Goal: Task Accomplishment & Management: Complete application form

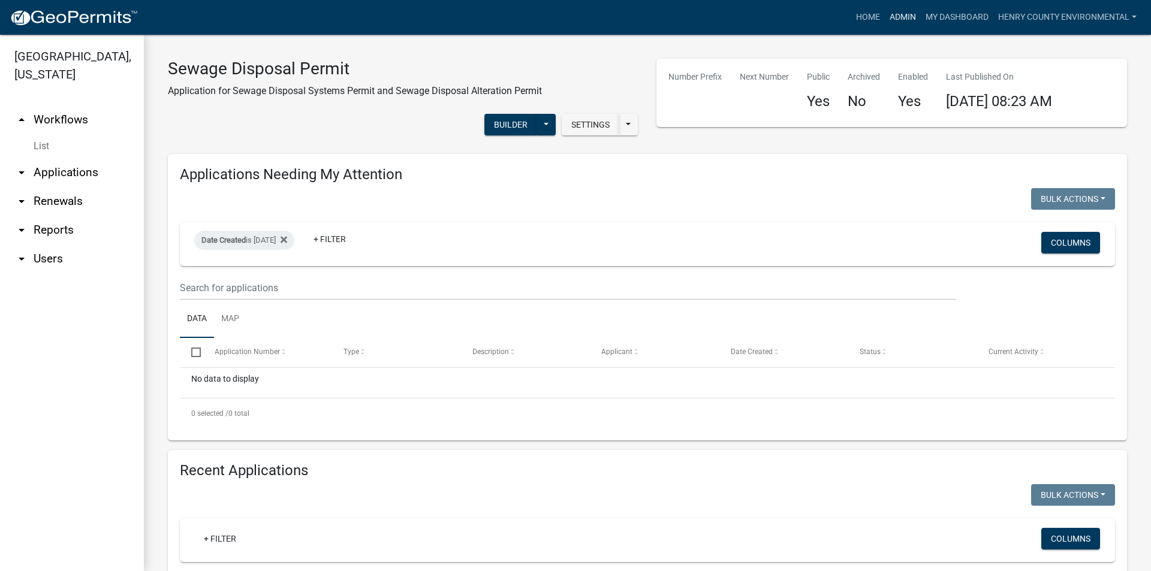
click at [905, 13] on link "Admin" at bounding box center [903, 17] width 36 height 23
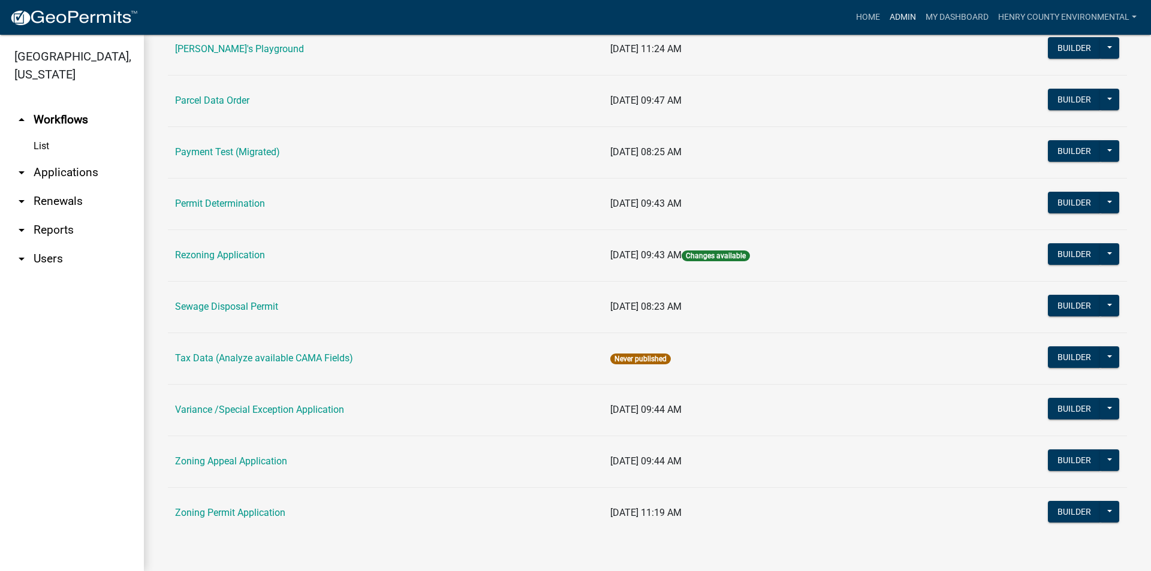
scroll to position [546, 0]
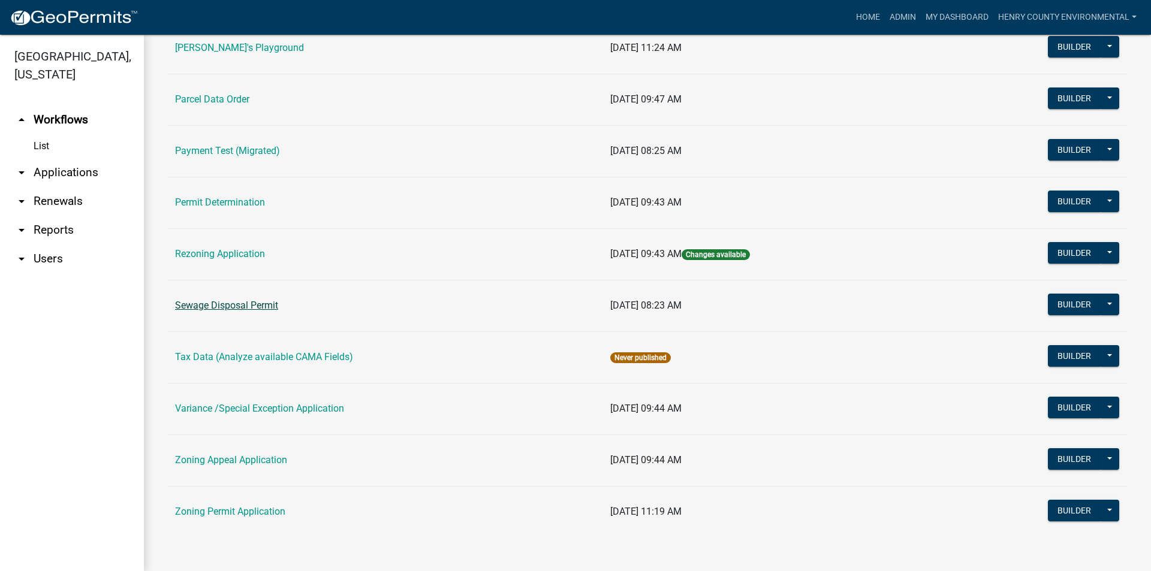
click at [227, 304] on link "Sewage Disposal Permit" at bounding box center [226, 305] width 103 height 11
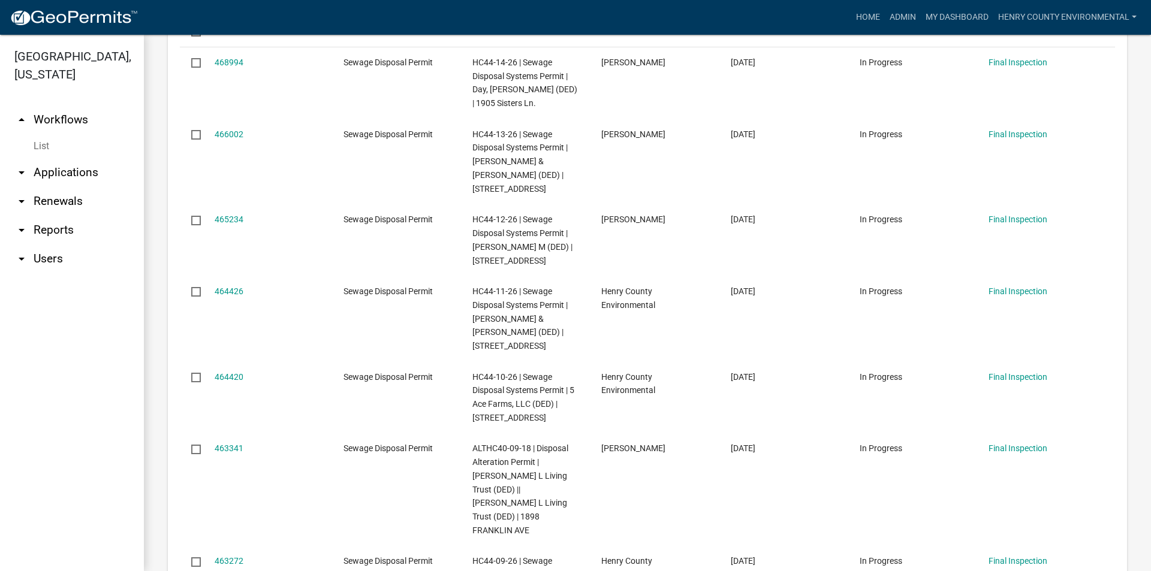
scroll to position [599, 0]
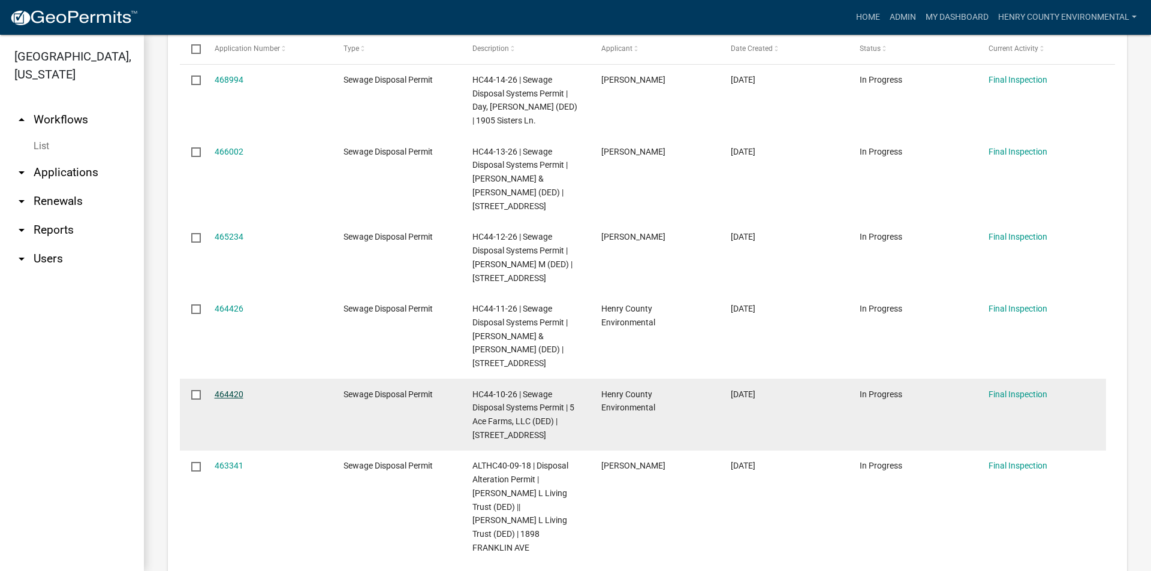
click at [216, 390] on link "464420" at bounding box center [229, 395] width 29 height 10
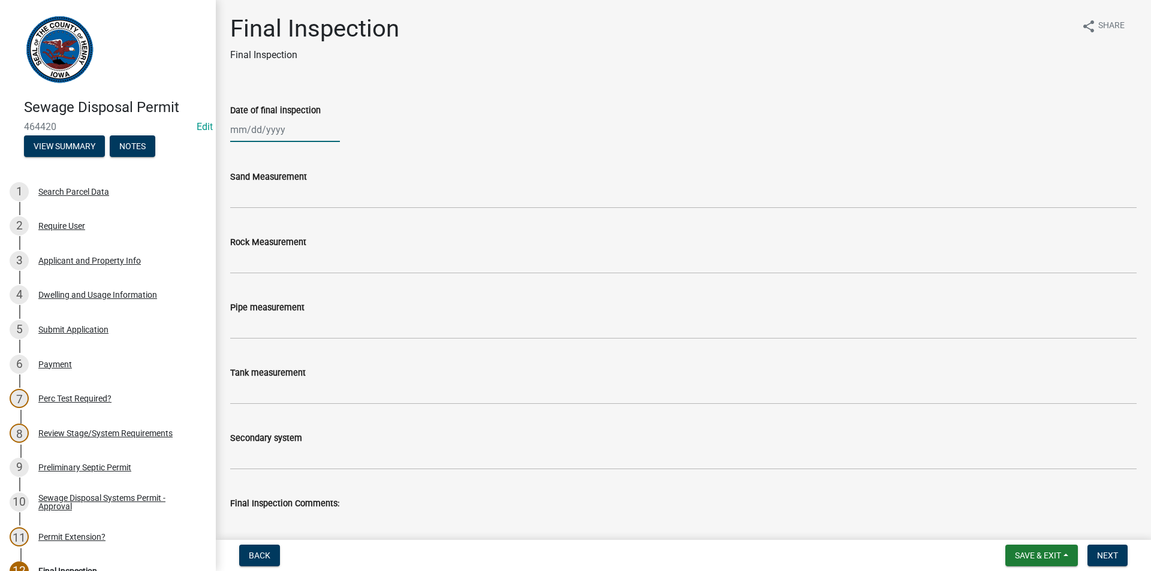
click at [267, 130] on div at bounding box center [285, 129] width 110 height 25
select select "9"
select select "2025"
click at [237, 153] on button "Previous month" at bounding box center [242, 155] width 14 height 19
select select "8"
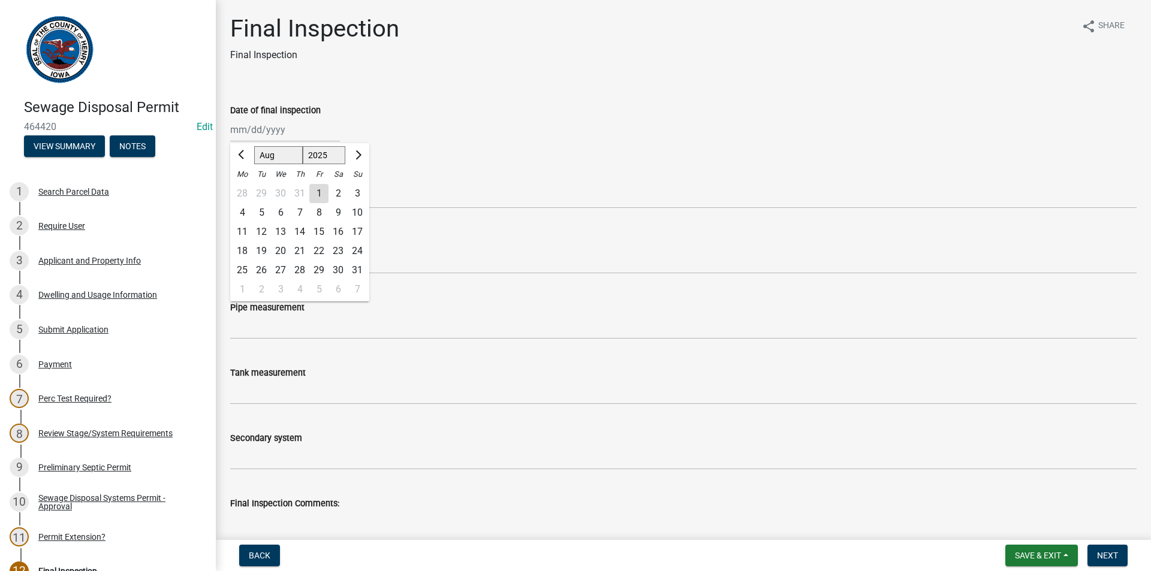
click at [258, 269] on div "26" at bounding box center [261, 270] width 19 height 19
type input "[DATE]"
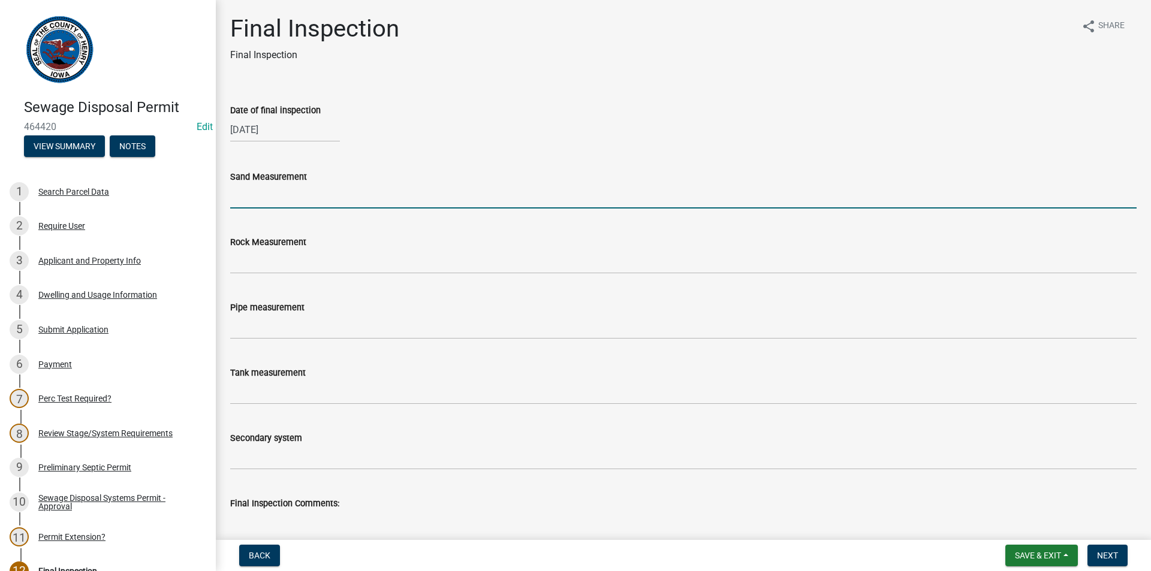
click at [254, 197] on input "Sand Measurement" at bounding box center [683, 196] width 906 height 25
type input "24""
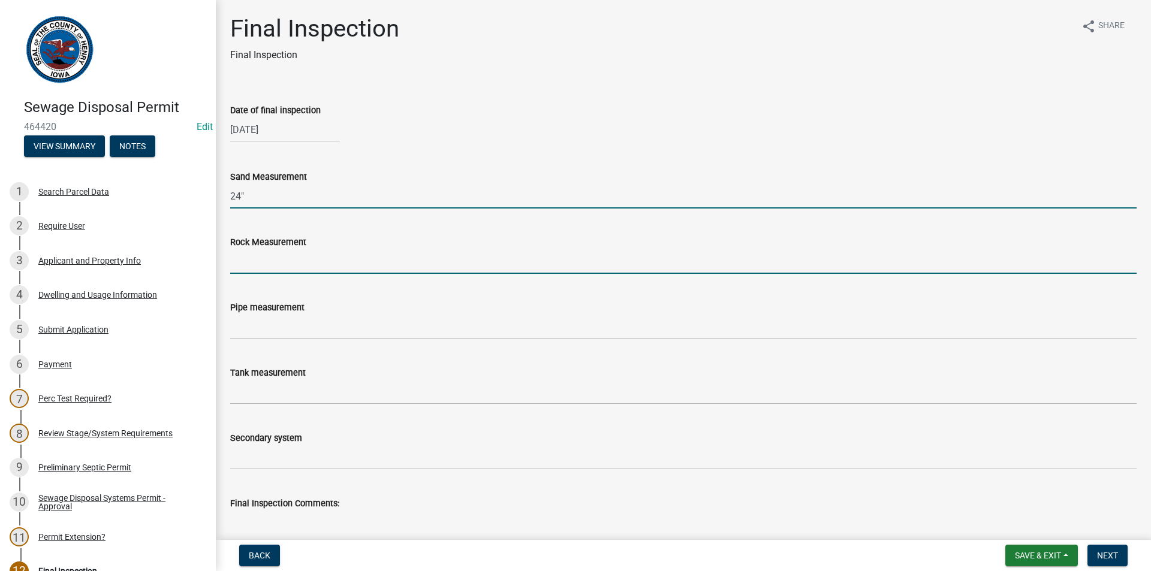
click at [275, 260] on input "Rock Measurement" at bounding box center [683, 261] width 906 height 25
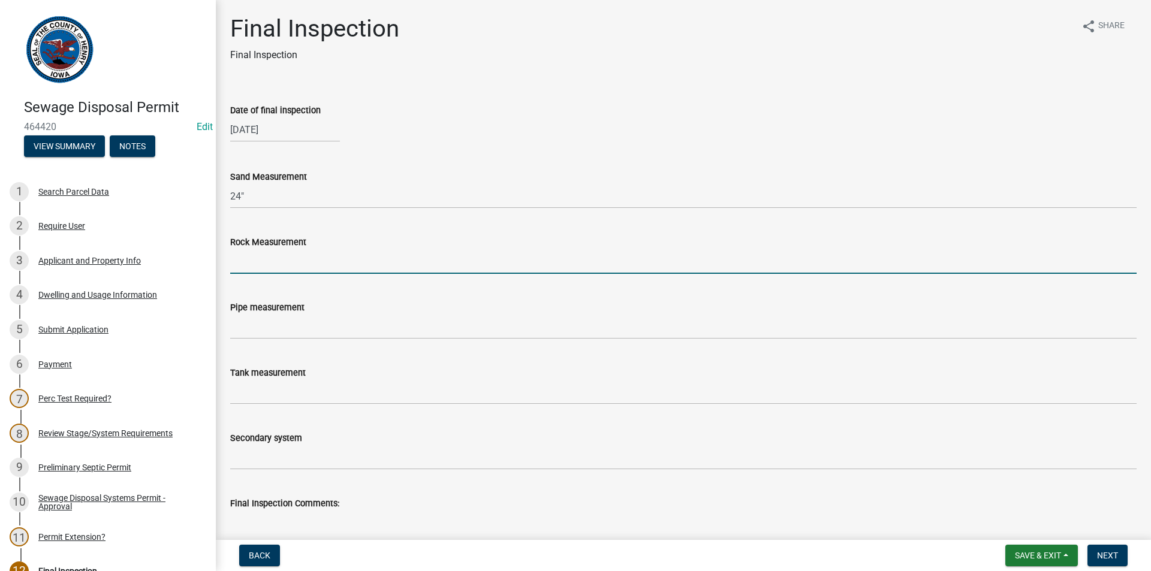
type input "12""
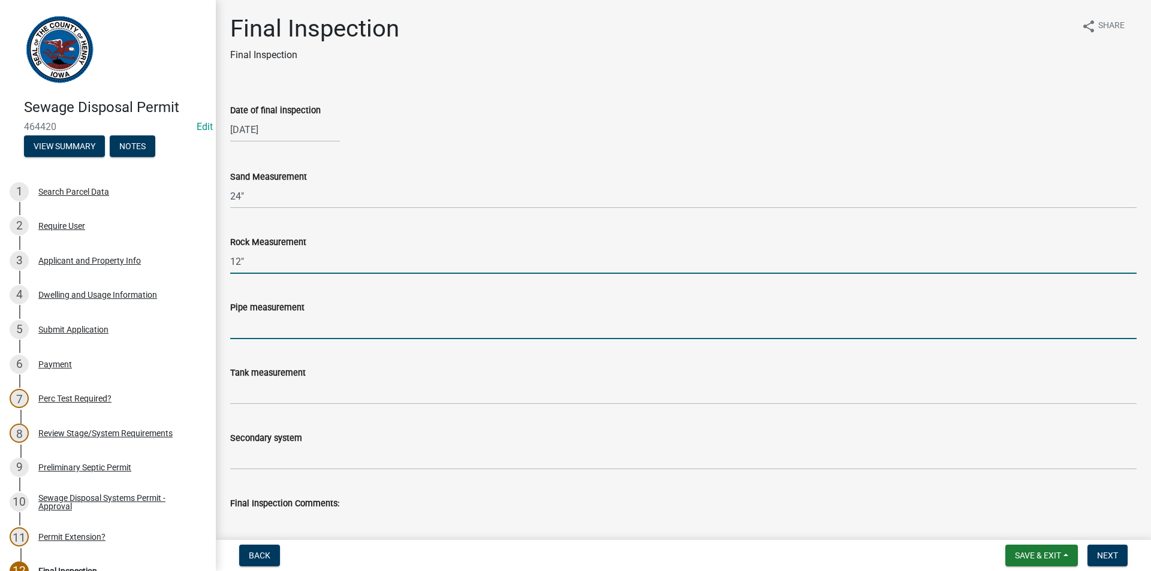
click at [260, 327] on input "Pipe measurement" at bounding box center [683, 327] width 906 height 25
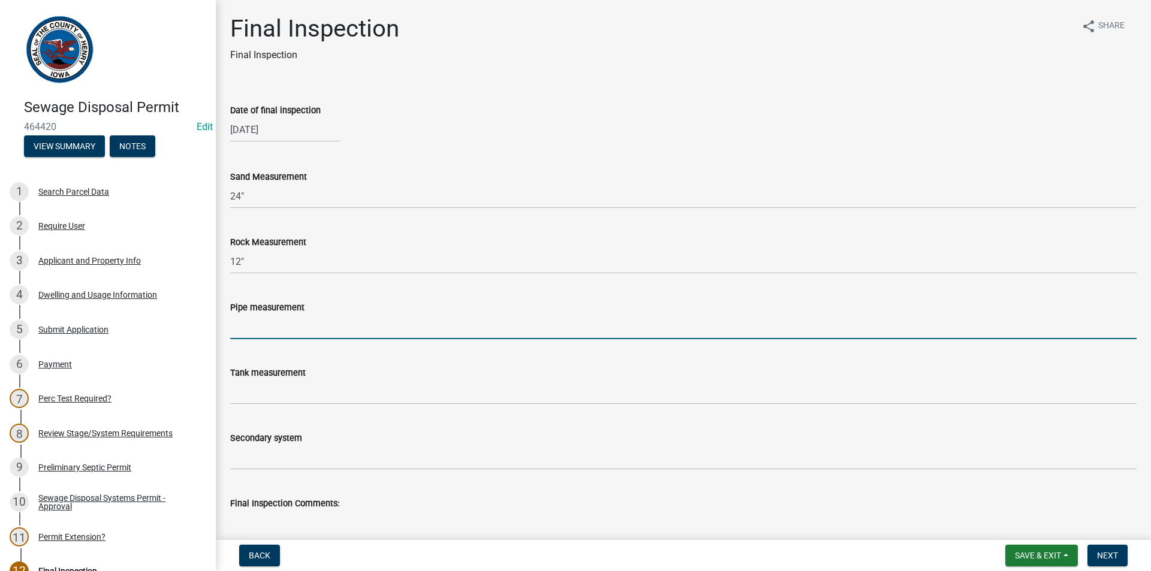
type input "N/A"
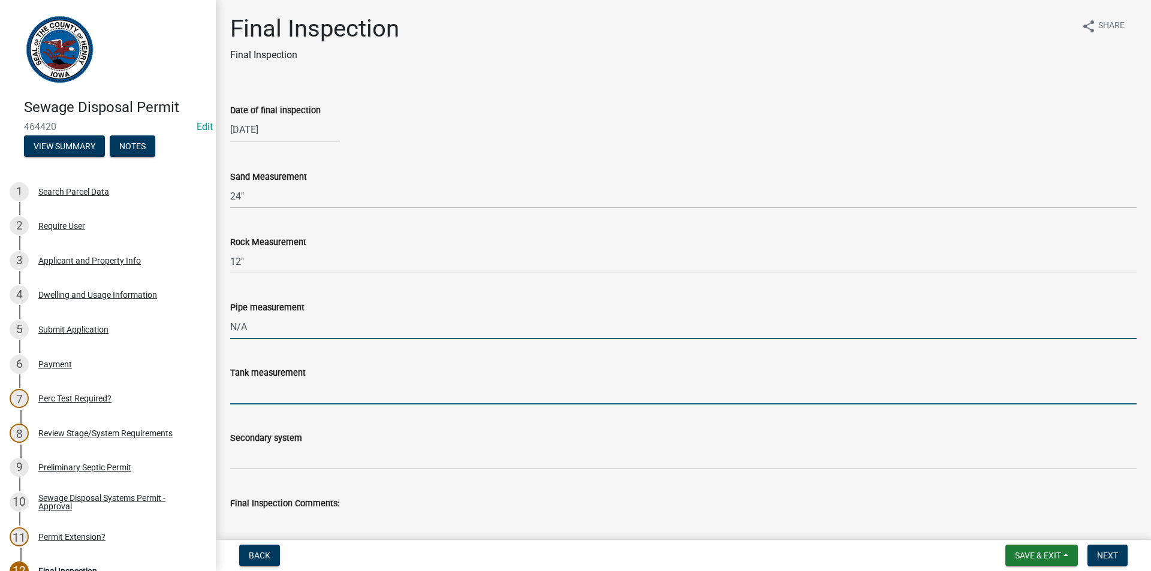
click at [260, 393] on input "Tank measurement" at bounding box center [683, 392] width 906 height 25
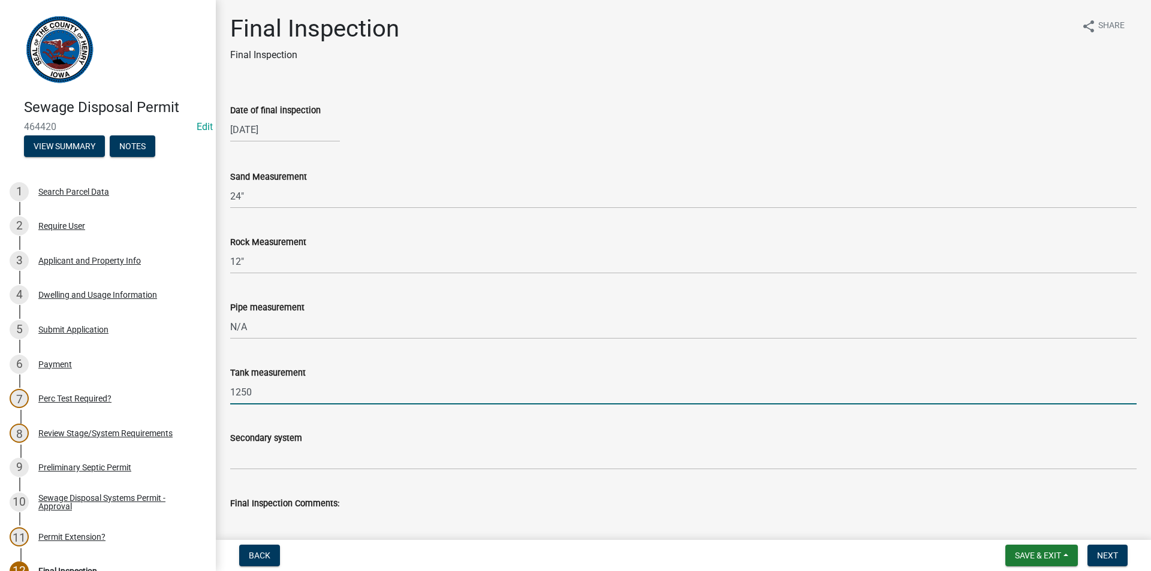
type input "1250"
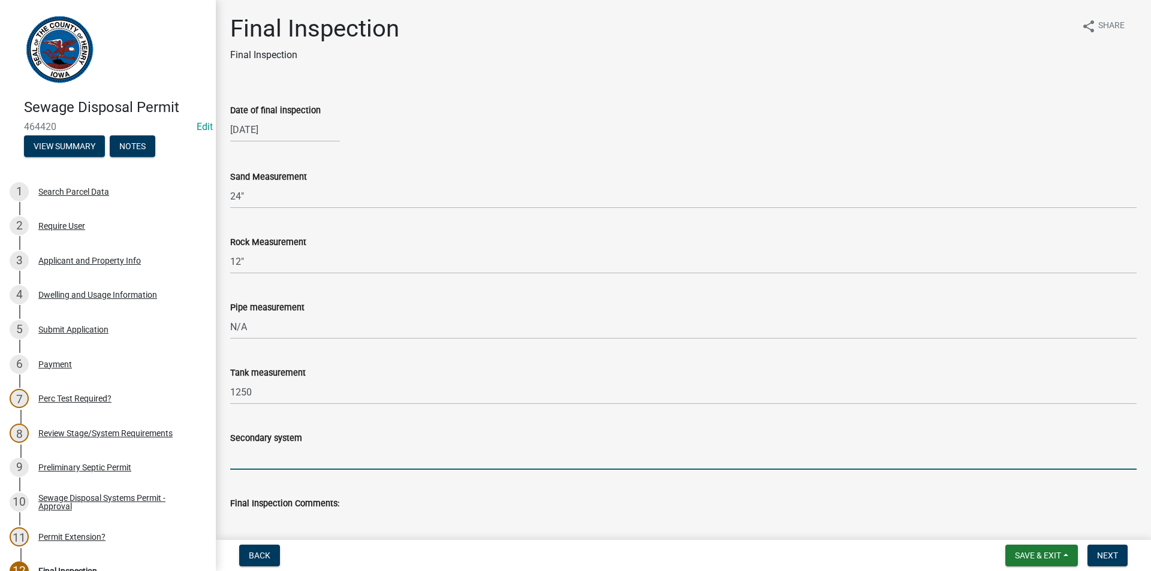
click at [266, 455] on input "Secondary system" at bounding box center [683, 457] width 906 height 25
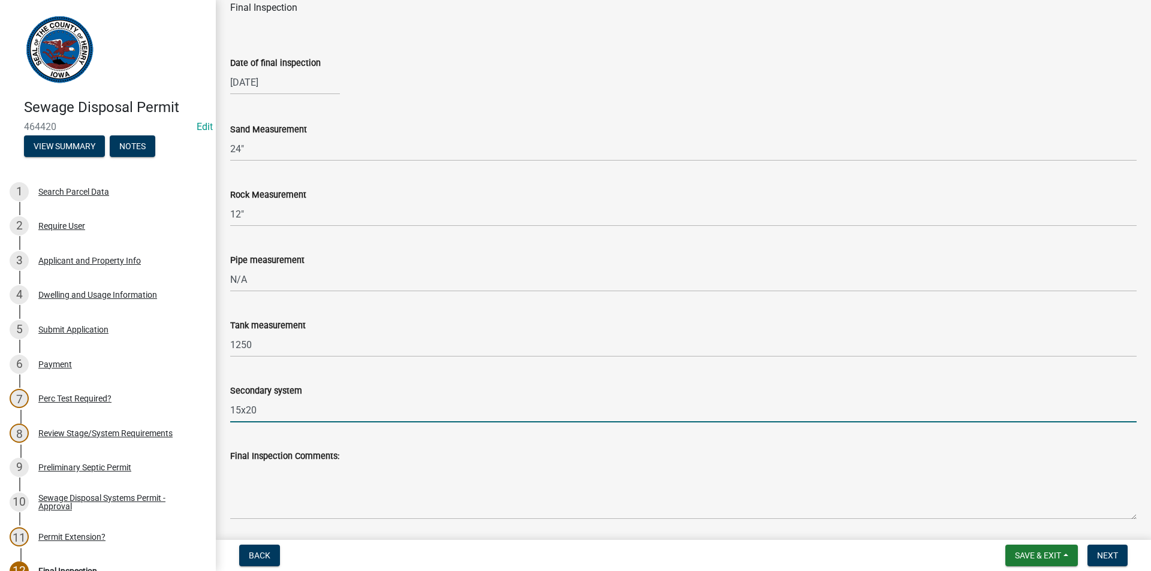
scroll to position [269, 0]
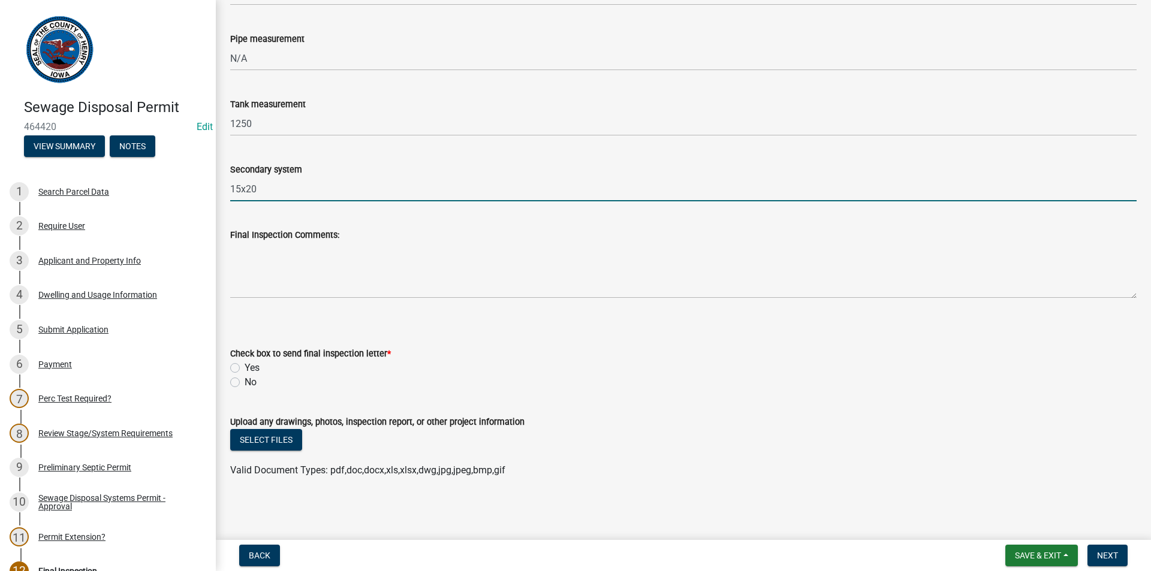
type input "15x20"
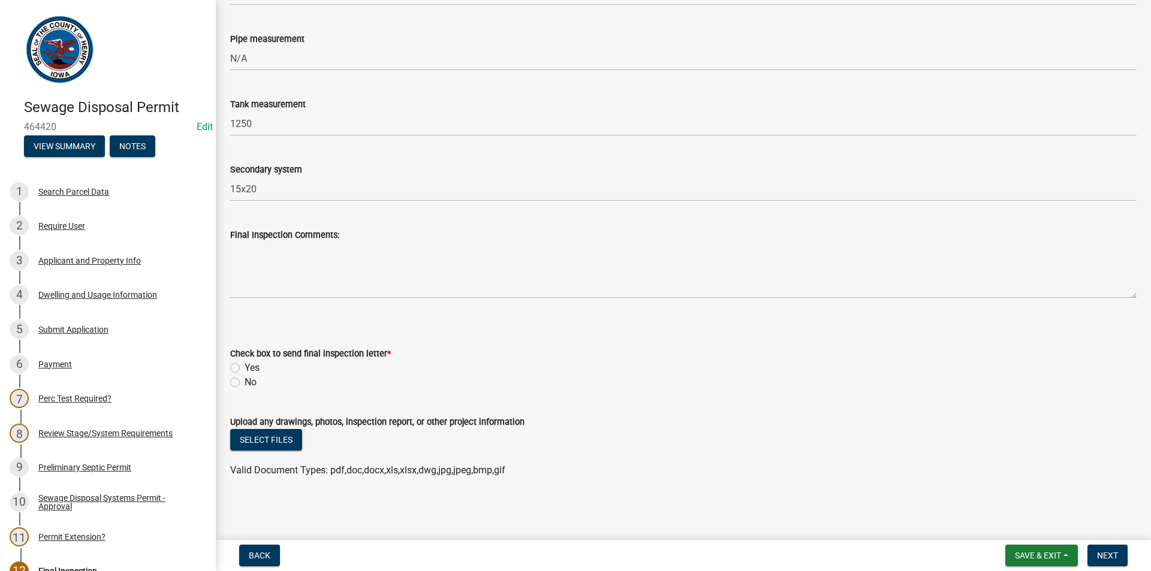
click at [245, 382] on label "No" at bounding box center [251, 382] width 12 height 14
click at [245, 382] on input "No" at bounding box center [249, 379] width 8 height 8
radio input "true"
click at [1105, 554] on span "Next" at bounding box center [1107, 556] width 21 height 10
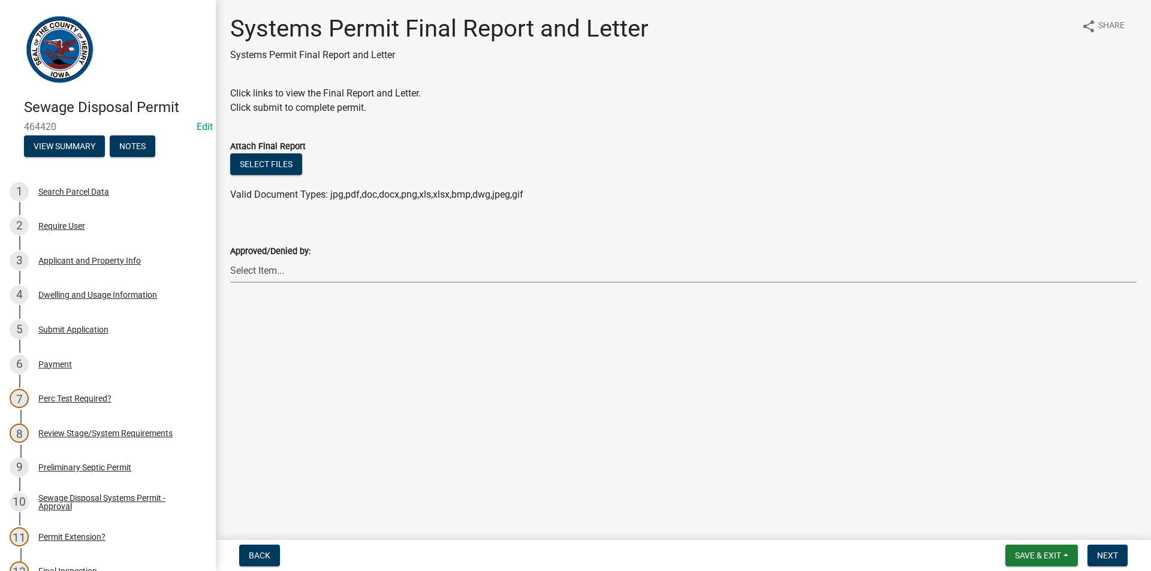
click at [281, 265] on select "Select Item... [PERSON_NAME] [PERSON_NAME]" at bounding box center [683, 270] width 906 height 25
click at [230, 258] on select "Select Item... [PERSON_NAME] [PERSON_NAME]" at bounding box center [683, 270] width 906 height 25
select select "5c99670e-d68f-4230-9f25-35431631f8c6"
click at [1103, 551] on span "Next" at bounding box center [1107, 556] width 21 height 10
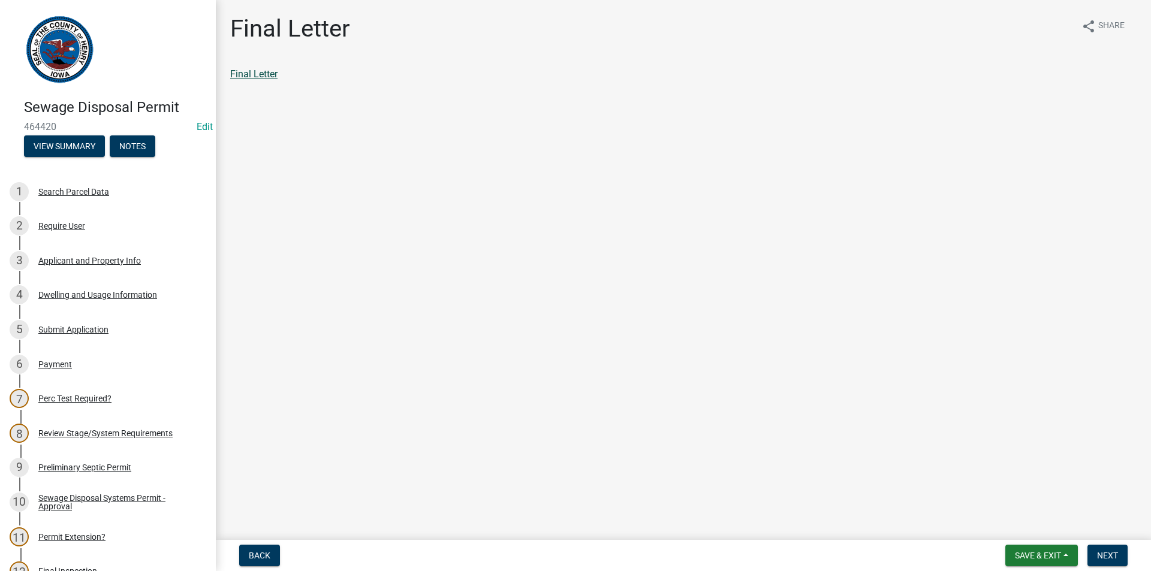
click at [262, 74] on link "Final Letter" at bounding box center [253, 73] width 47 height 11
click at [1101, 551] on span "Next" at bounding box center [1107, 556] width 21 height 10
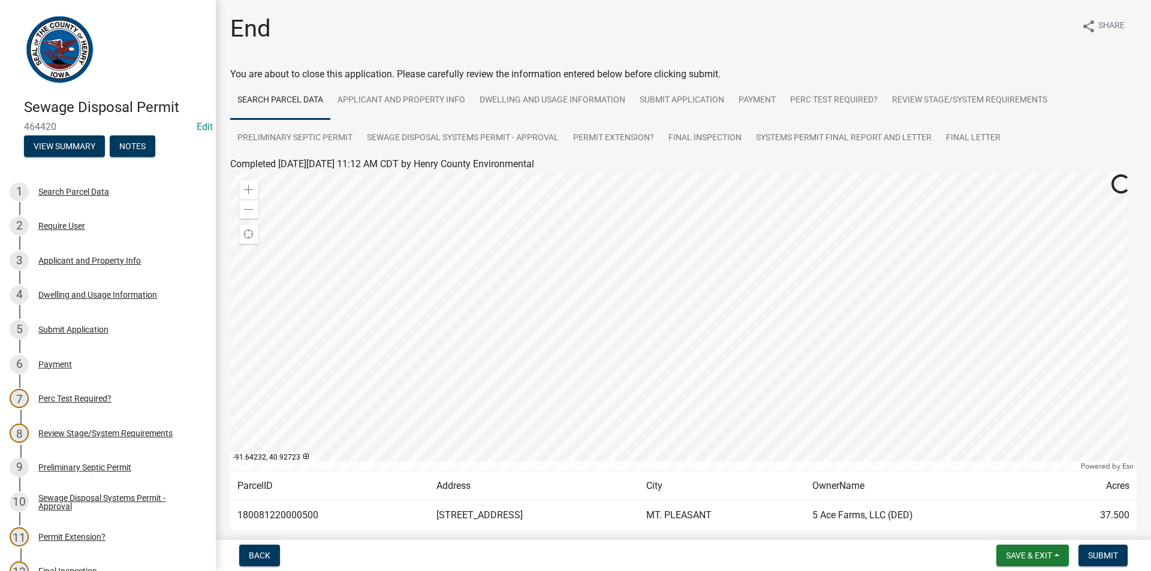
scroll to position [65, 0]
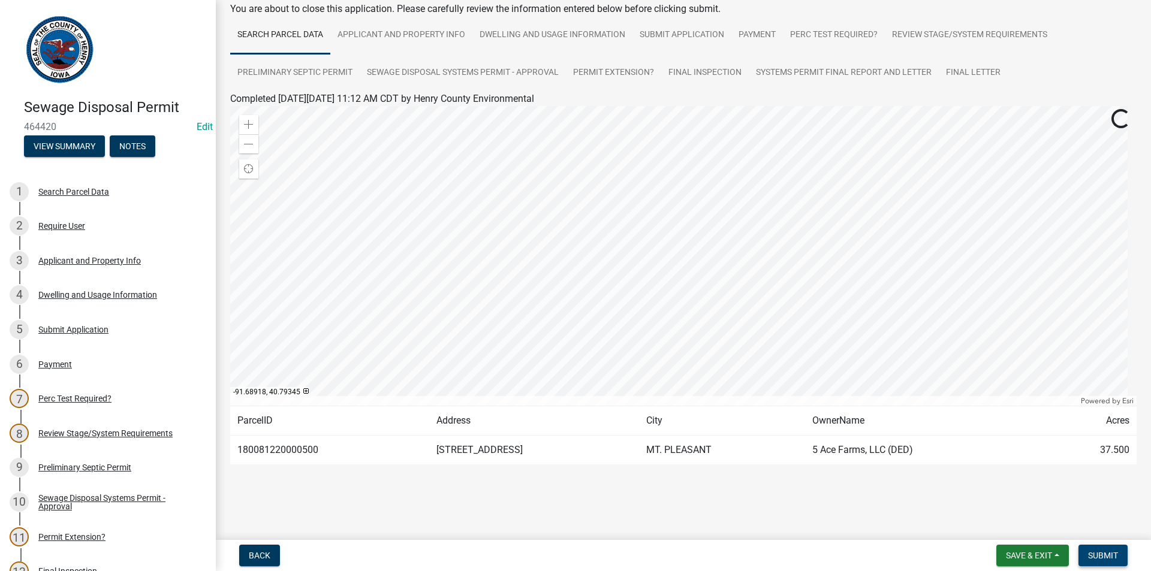
click at [1091, 553] on span "Submit" at bounding box center [1103, 556] width 30 height 10
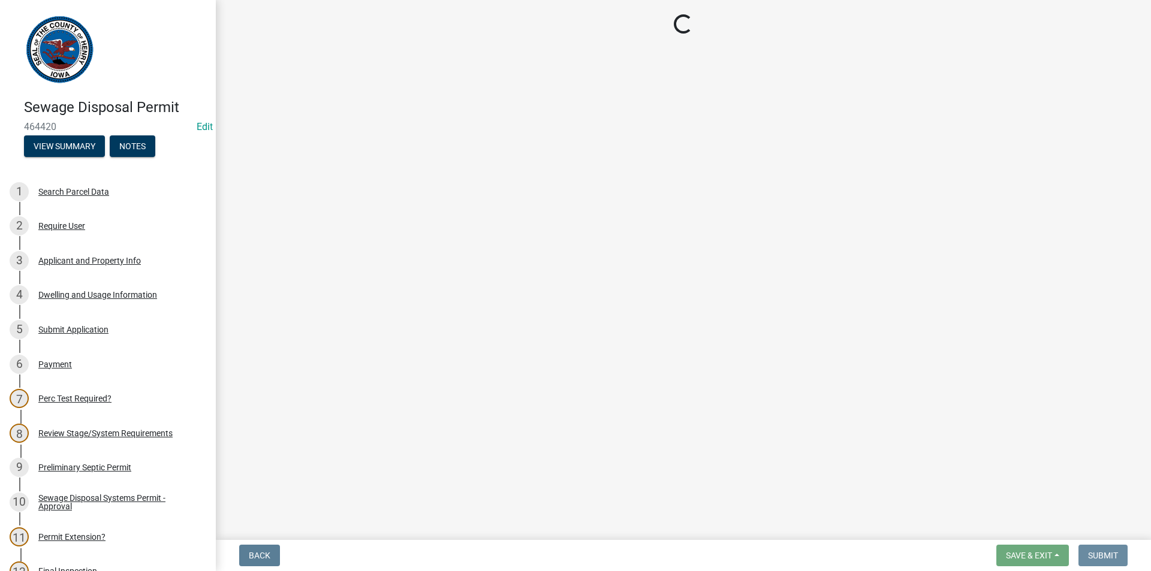
scroll to position [0, 0]
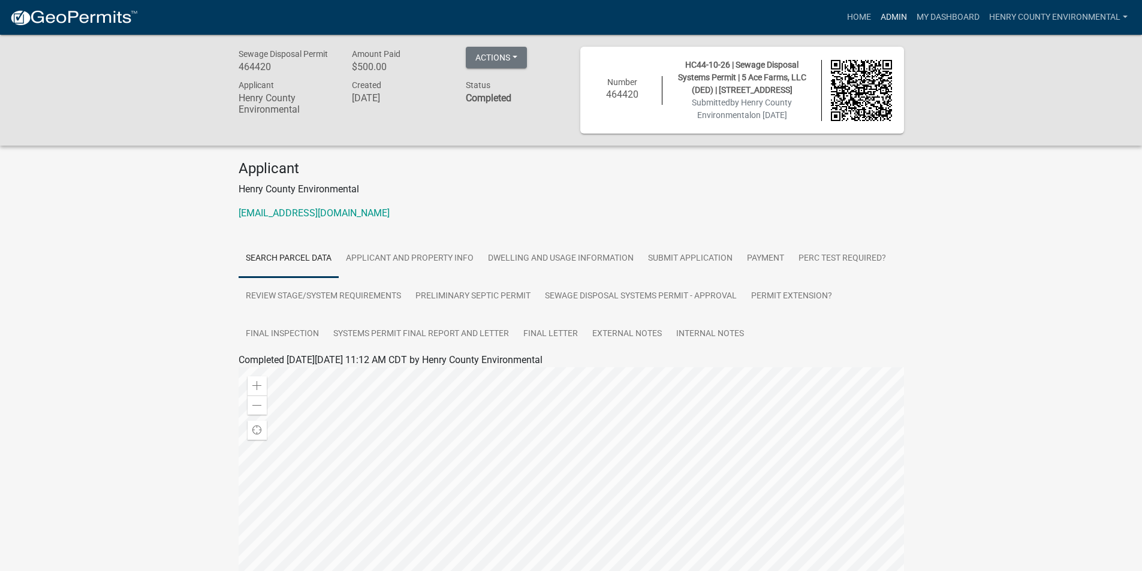
click at [904, 16] on link "Admin" at bounding box center [894, 17] width 36 height 23
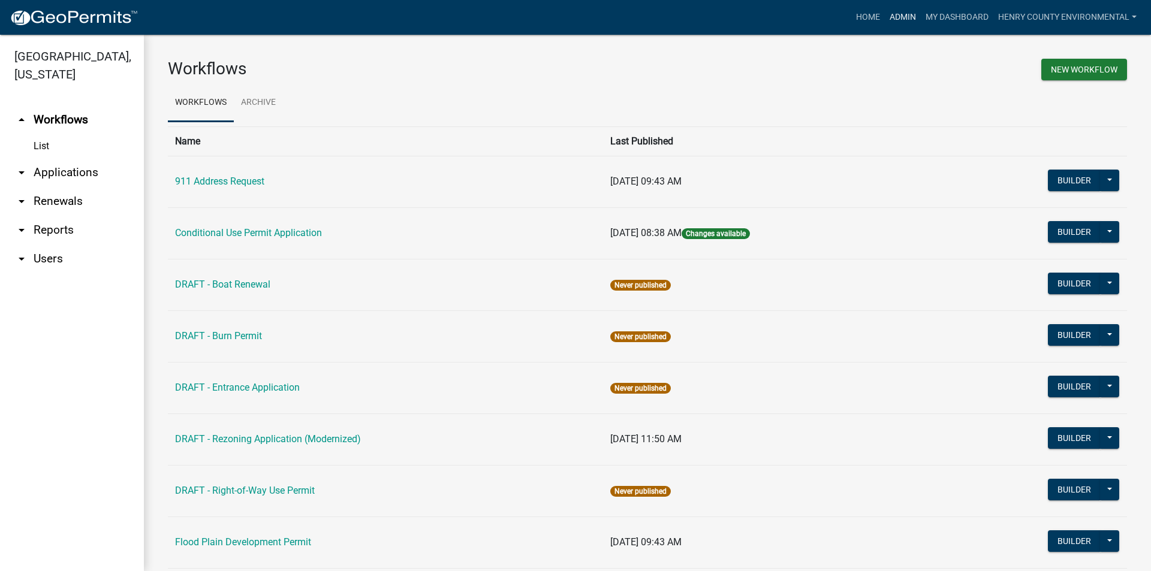
click at [897, 20] on link "Admin" at bounding box center [903, 17] width 36 height 23
click at [899, 16] on link "Admin" at bounding box center [903, 17] width 36 height 23
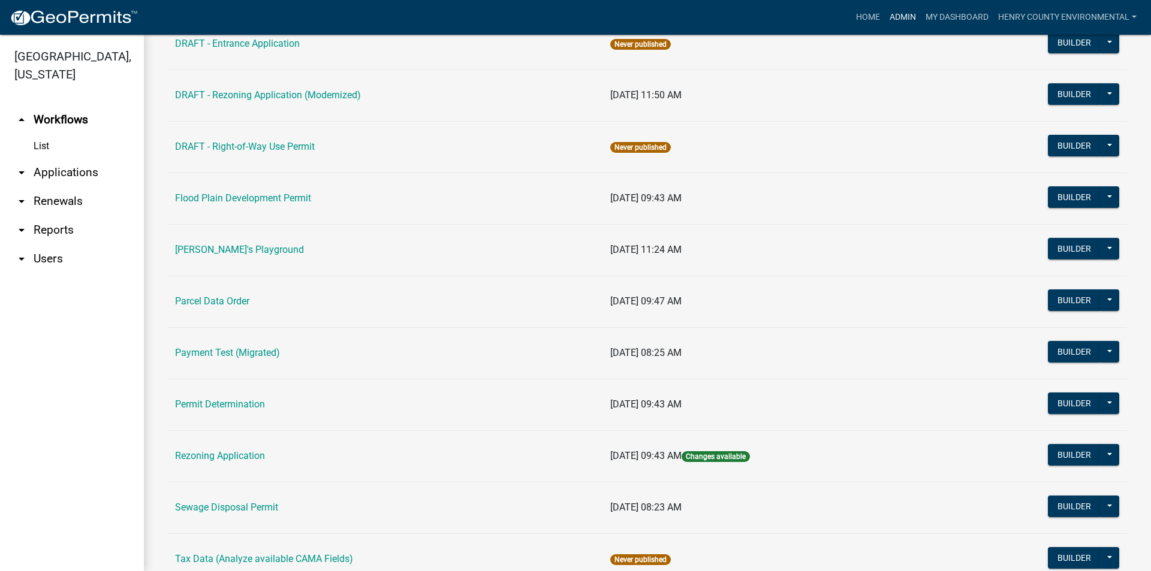
scroll to position [546, 0]
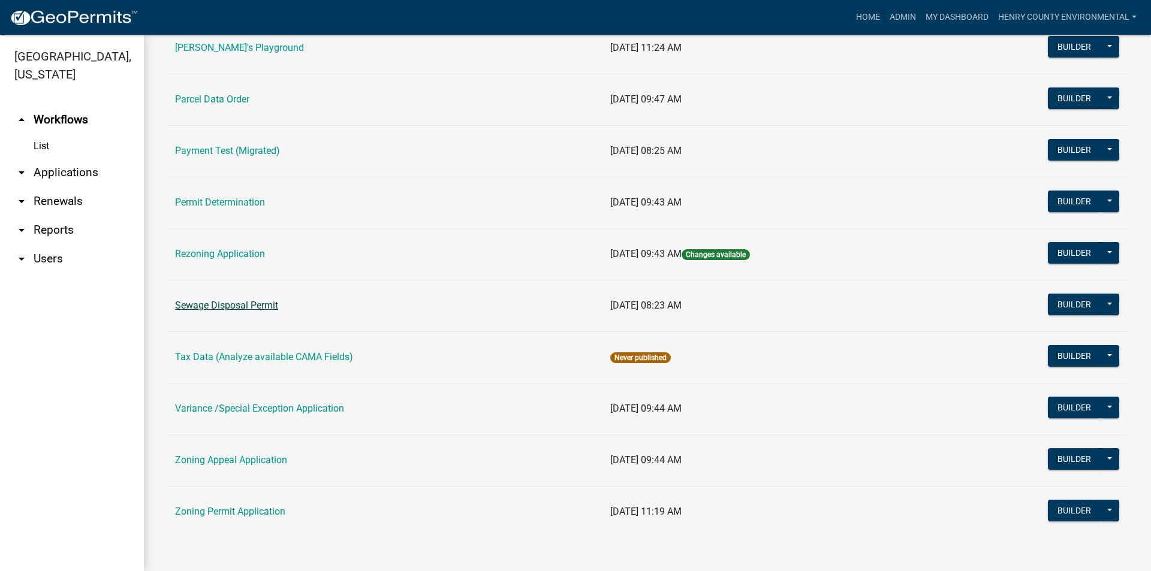
click at [237, 307] on link "Sewage Disposal Permit" at bounding box center [226, 305] width 103 height 11
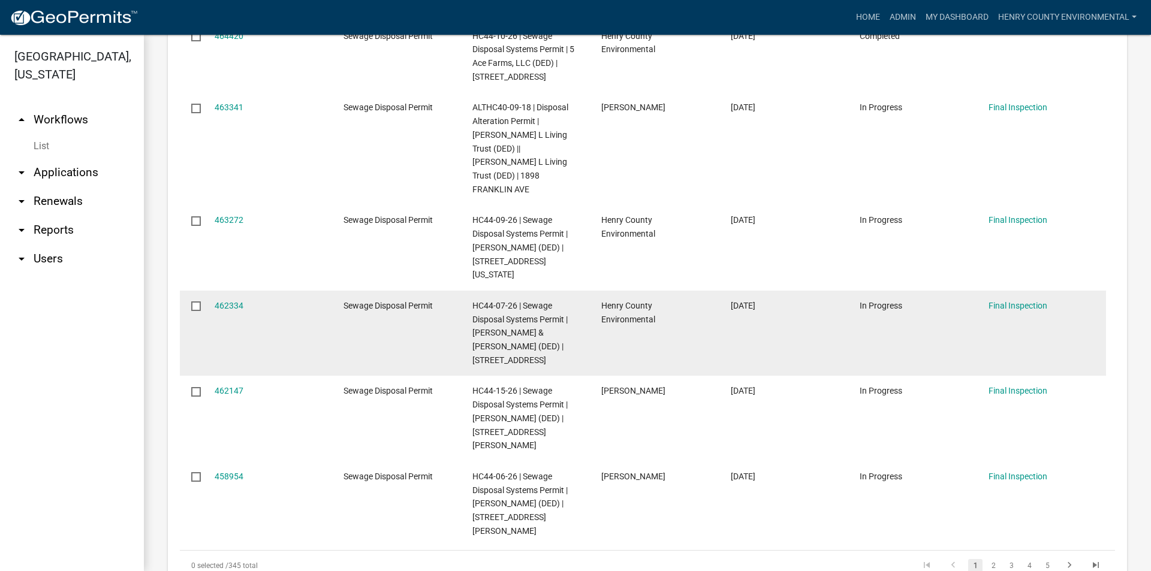
scroll to position [959, 0]
